Goal: Information Seeking & Learning: Check status

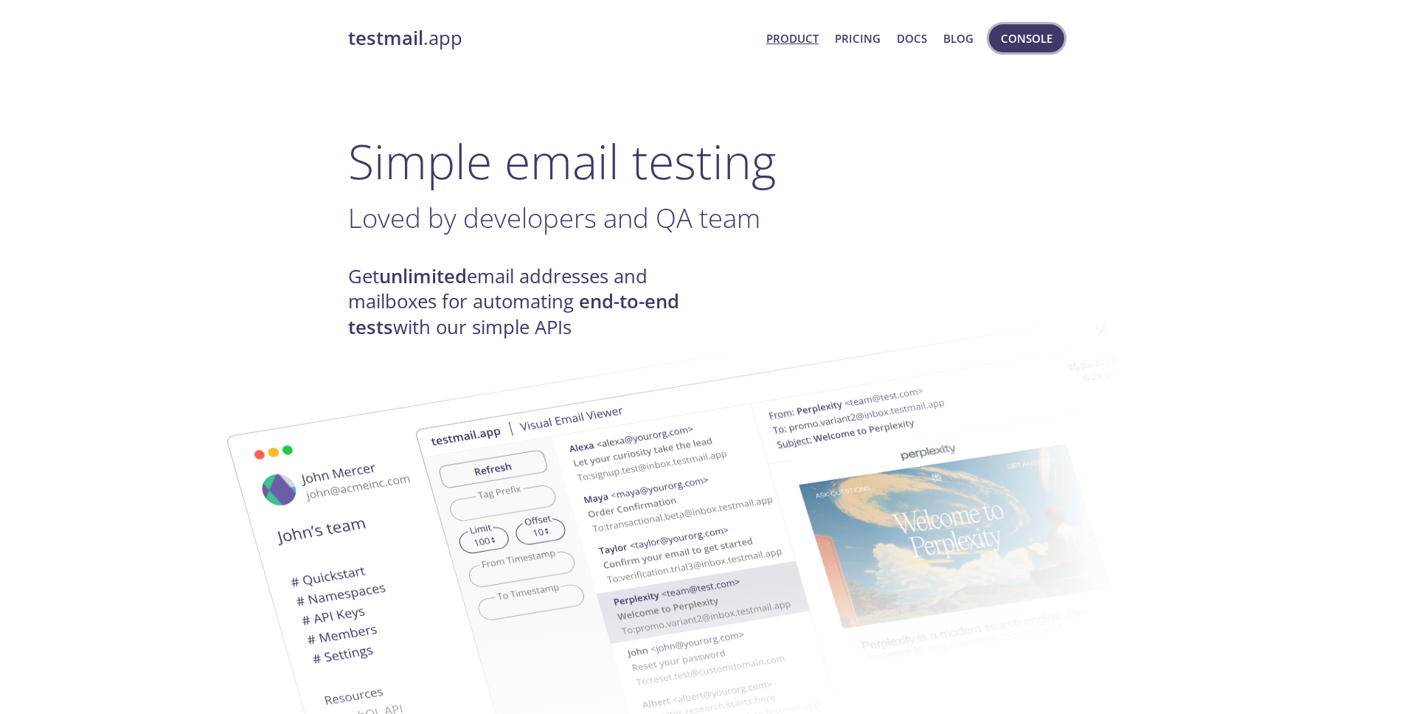
click at [1020, 41] on span "Console" at bounding box center [1026, 38] width 52 height 19
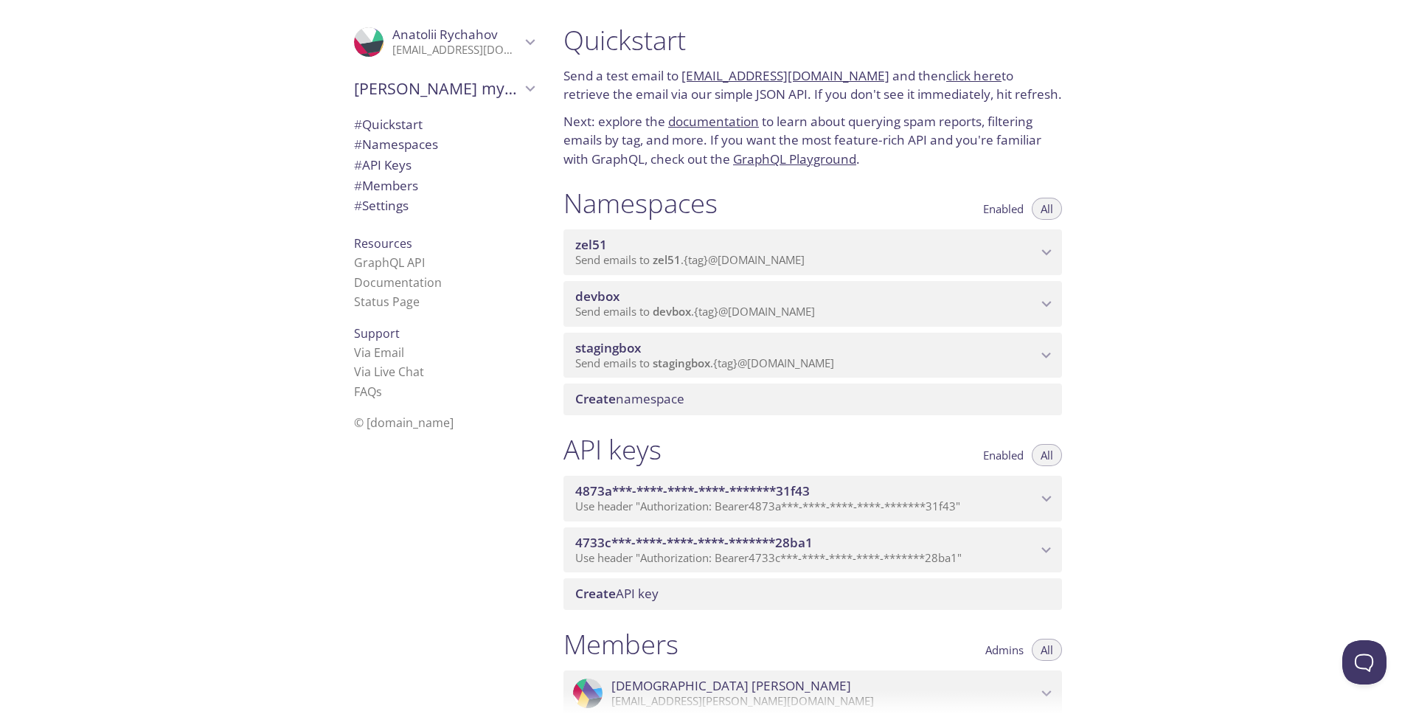
click at [805, 344] on span "stagingbox" at bounding box center [806, 348] width 462 height 16
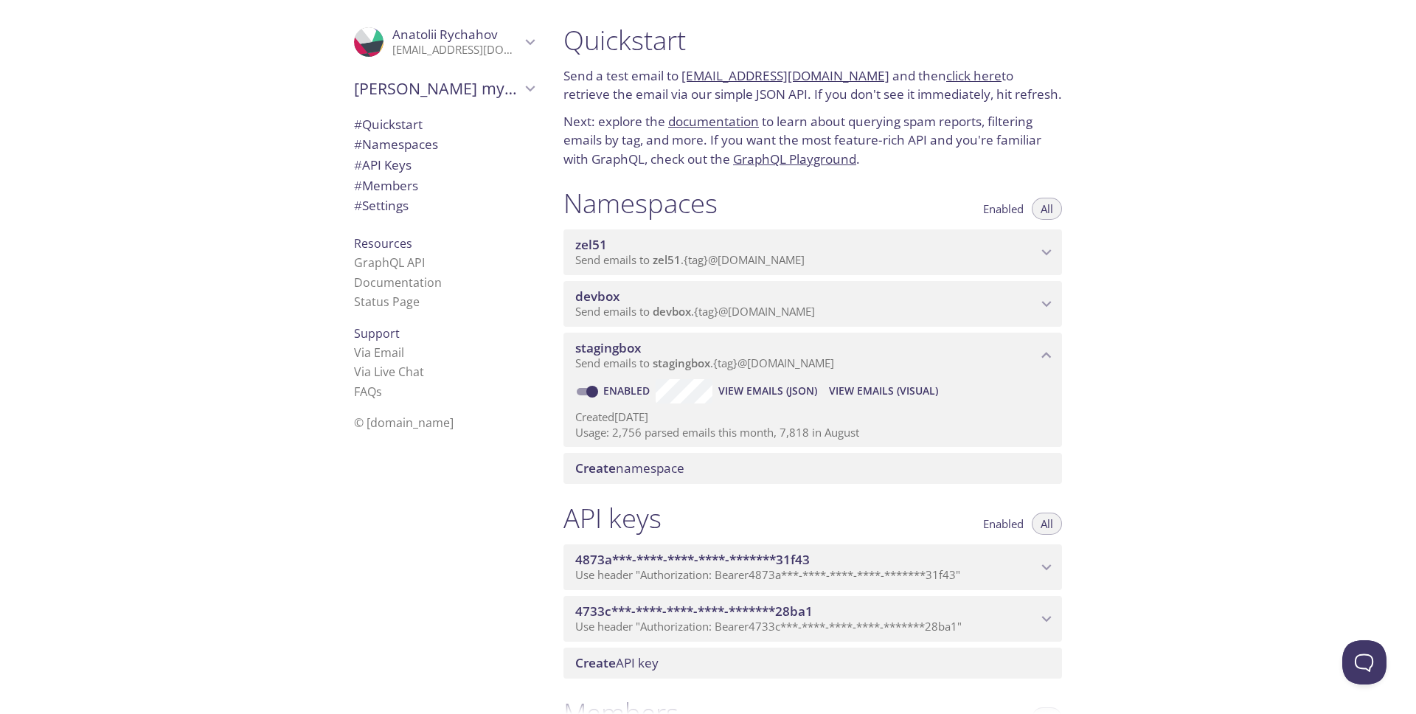
click at [880, 391] on span "View Emails (Visual)" at bounding box center [883, 391] width 109 height 18
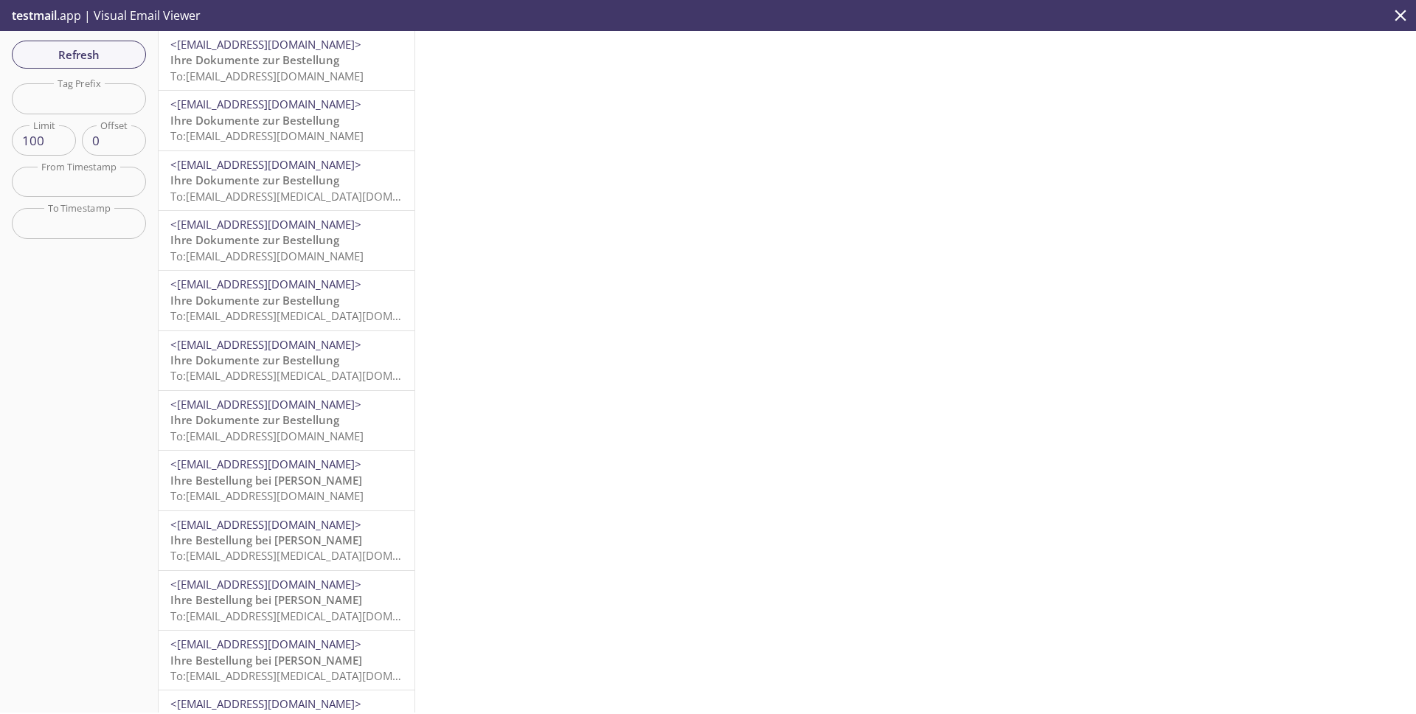
click at [259, 66] on span "Ihre Dokumente zur Bestellung" at bounding box center [254, 59] width 169 height 15
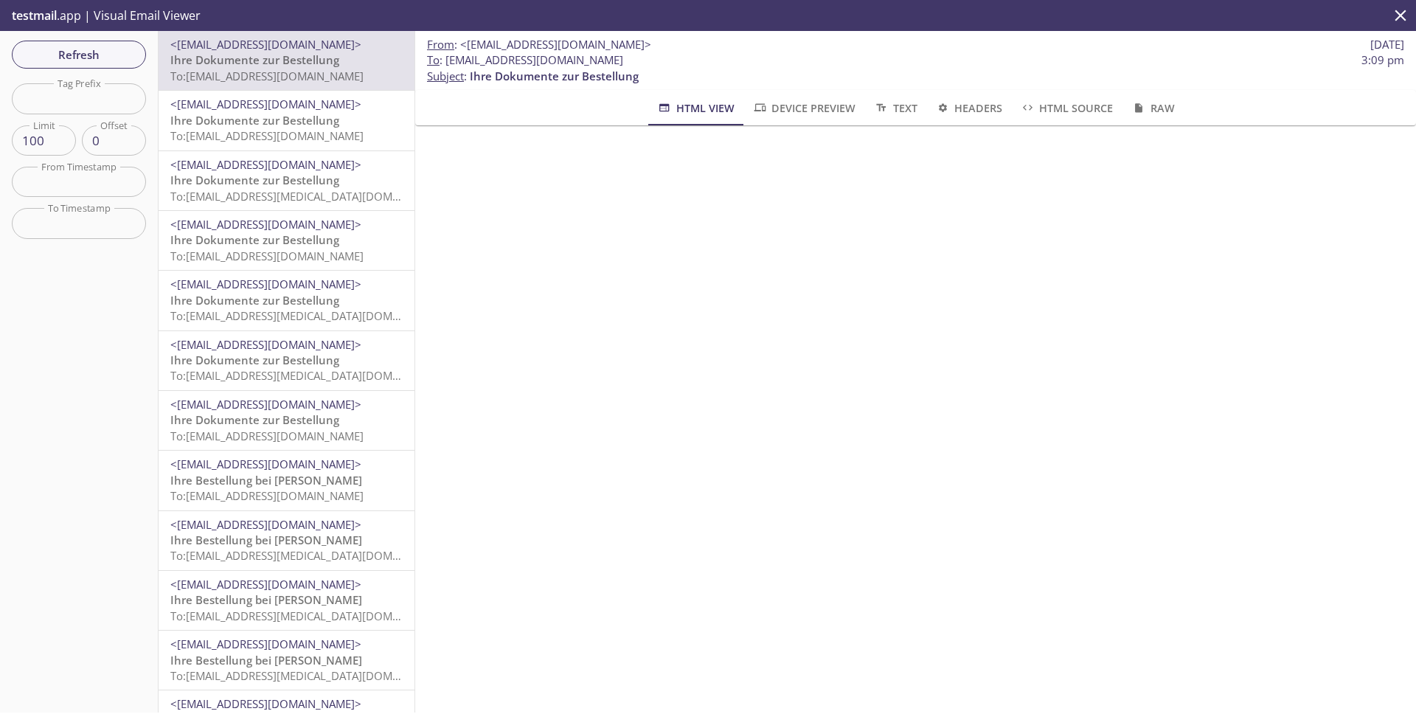
click at [275, 122] on span "Ihre Dokumente zur Bestellung" at bounding box center [254, 120] width 169 height 15
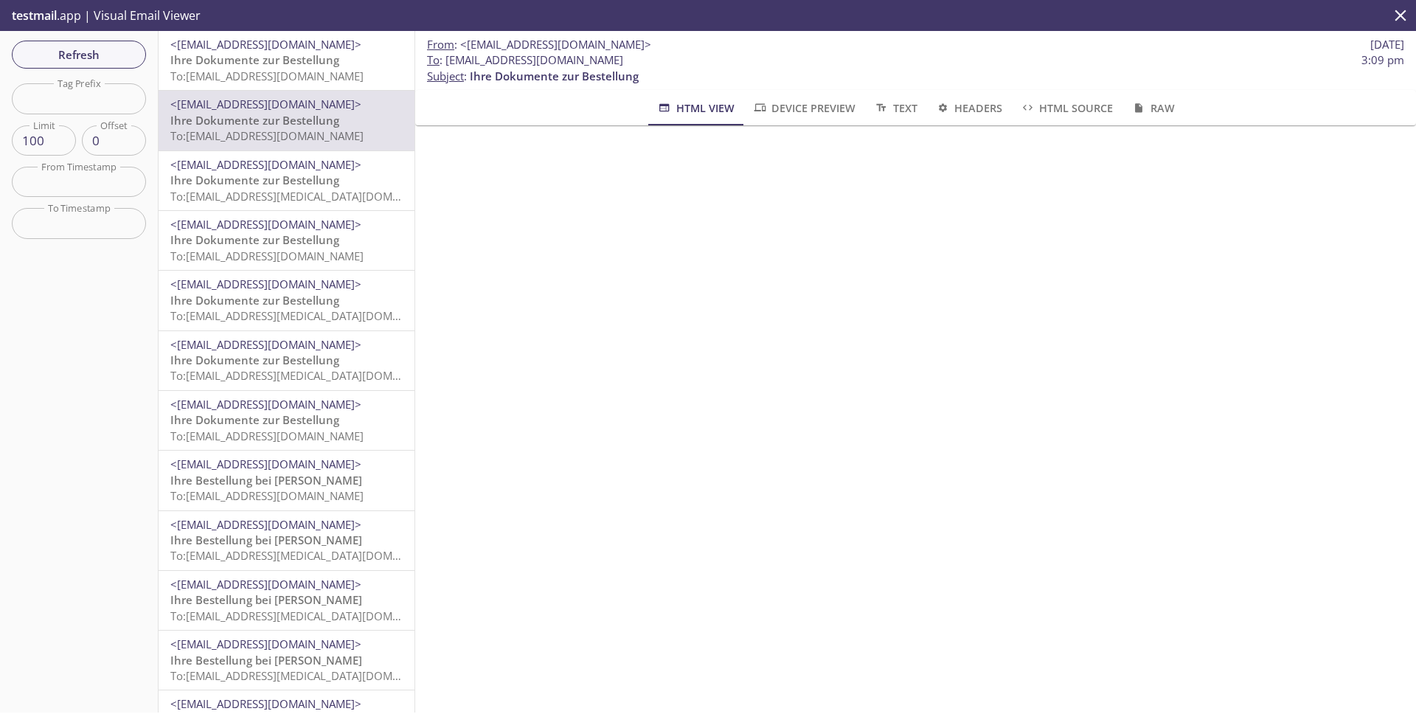
click at [280, 239] on span "Ihre Dokumente zur Bestellung" at bounding box center [254, 239] width 169 height 15
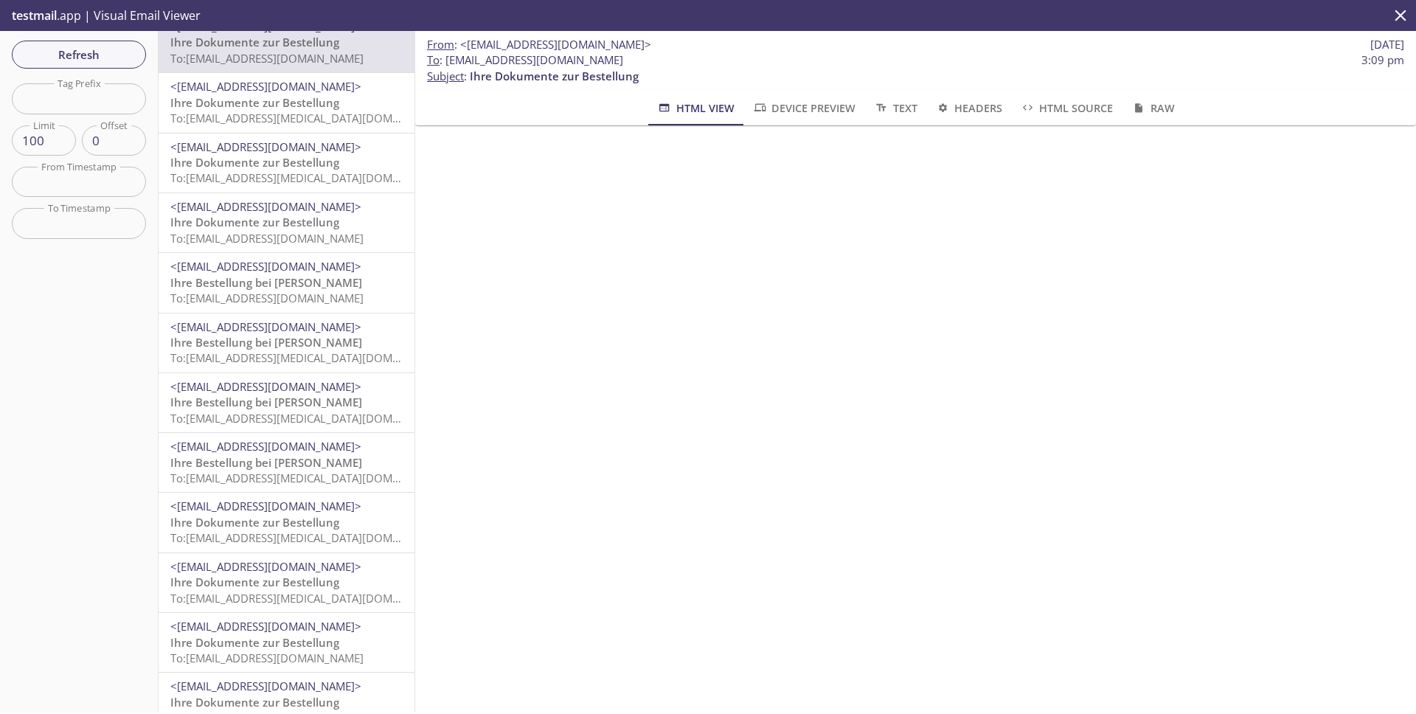
scroll to position [270, 0]
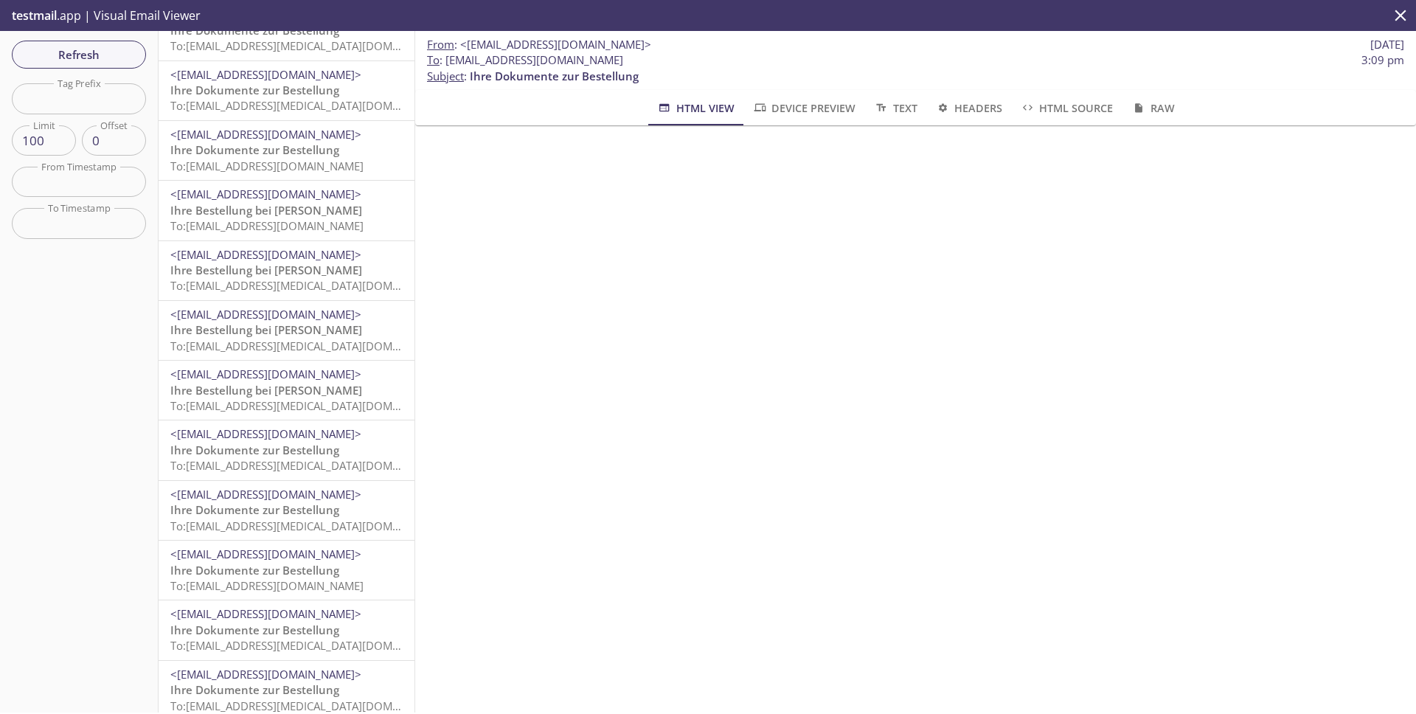
click at [76, 102] on input "text" at bounding box center [79, 98] width 134 height 30
type input "anatolii"
